Goal: Information Seeking & Learning: Compare options

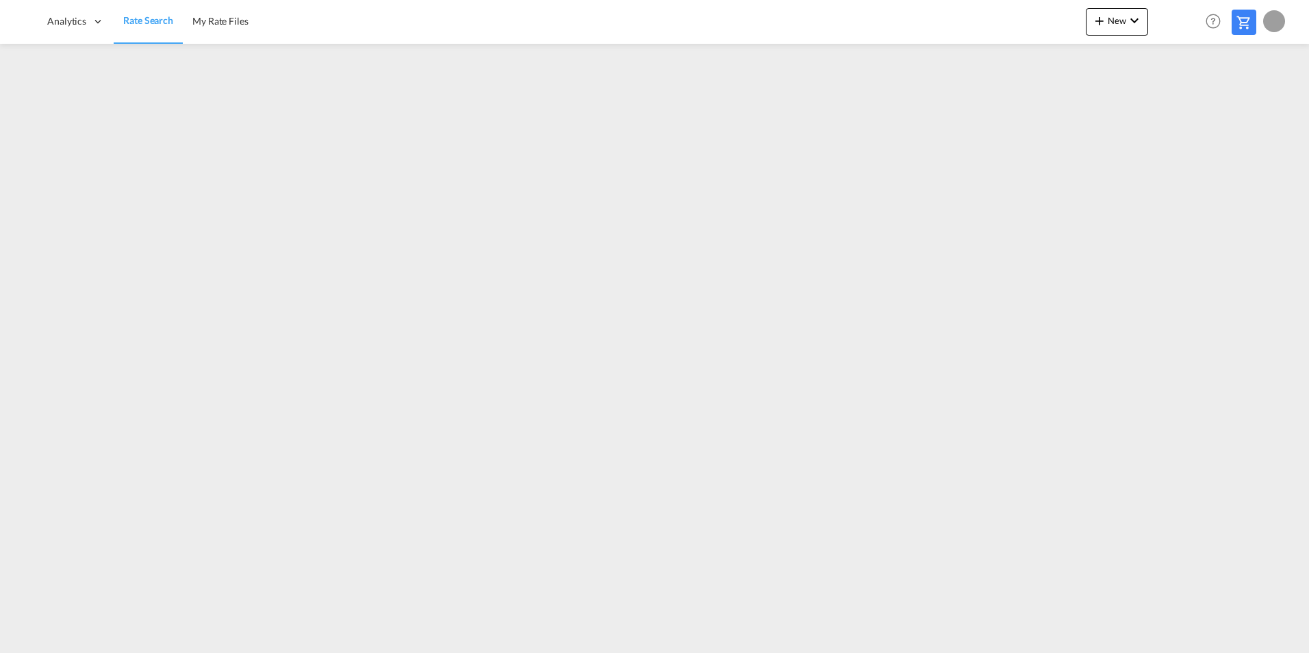
click at [142, 29] on link "Rate Search" at bounding box center [148, 21] width 69 height 45
